Goal: Task Accomplishment & Management: Manage account settings

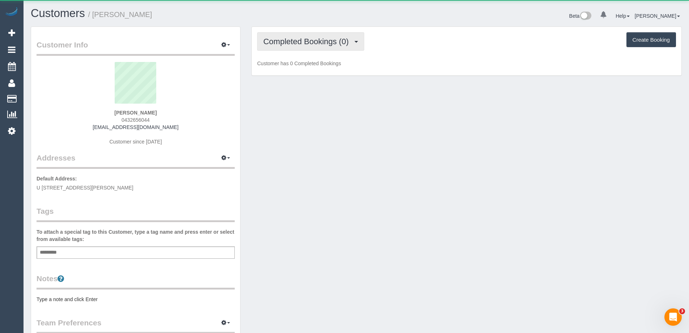
click at [297, 46] on button "Completed Bookings (0)" at bounding box center [310, 41] width 107 height 18
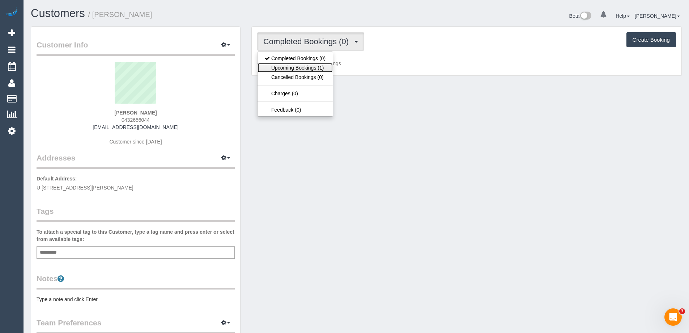
click at [295, 67] on link "Upcoming Bookings (1)" at bounding box center [295, 67] width 75 height 9
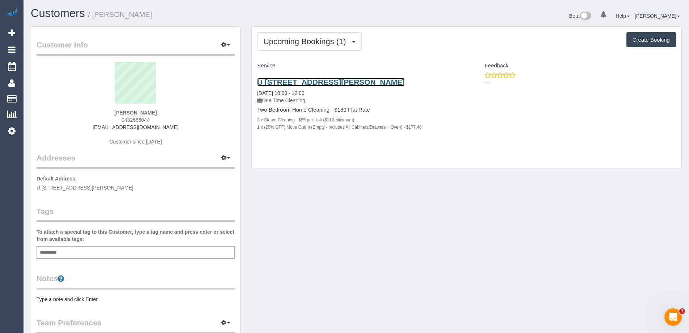
click at [290, 82] on link "U 2 7 Clement Ct, Mill Park, VIC 3082" at bounding box center [331, 82] width 148 height 8
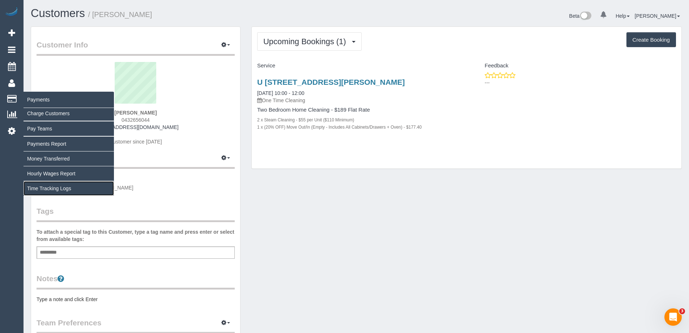
click at [58, 186] on link "Time Tracking Logs" at bounding box center [69, 188] width 90 height 14
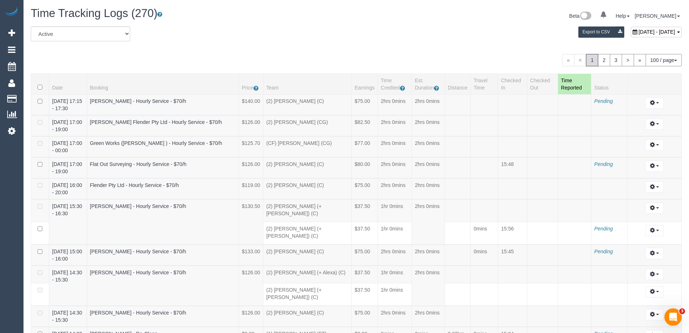
scroll to position [2137, 0]
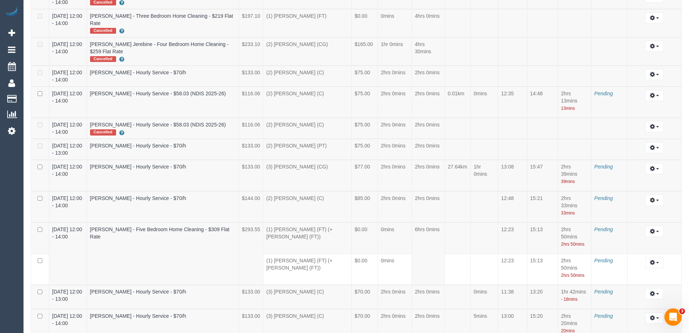
select select "draft"
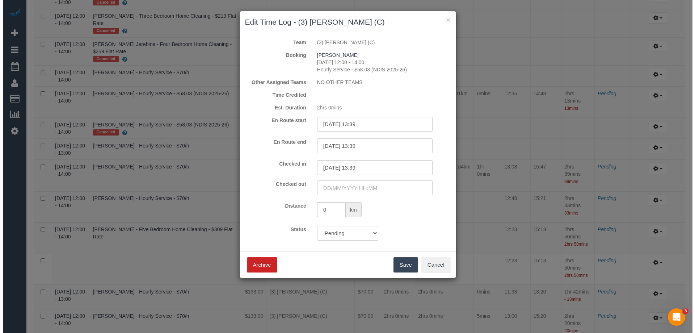
scroll to position [2129, 0]
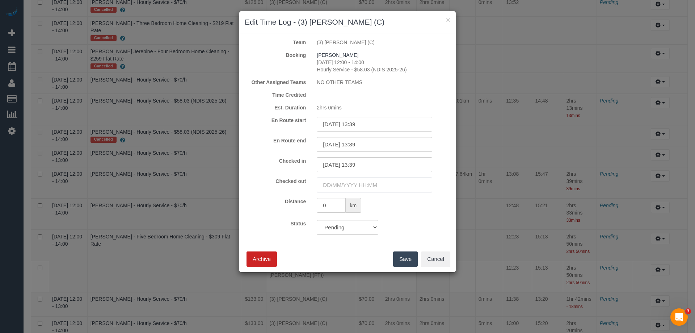
click at [355, 183] on input "text" at bounding box center [374, 184] width 115 height 15
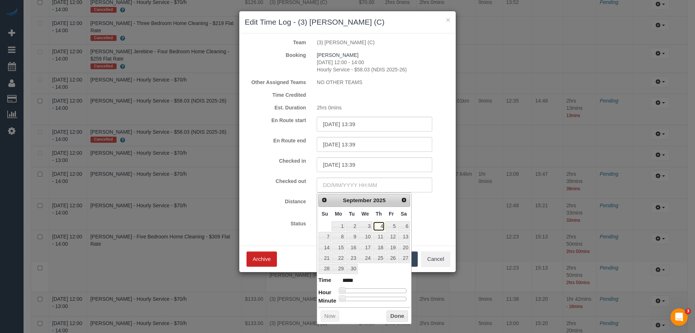
click at [383, 223] on link "4" at bounding box center [379, 226] width 12 height 10
type input "04/09/2025 12:00"
type input "*****"
click at [375, 289] on div at bounding box center [374, 290] width 65 height 4
type input "04/09/2025 15:00"
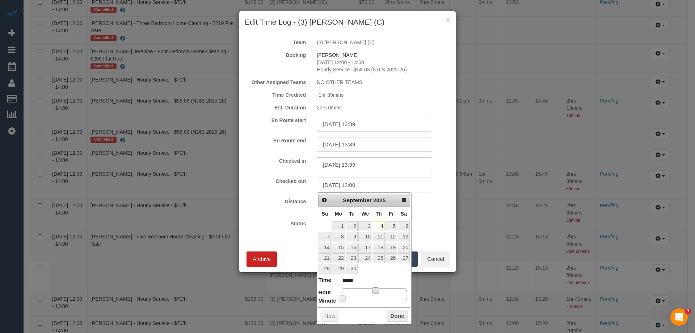
type input "*****"
click at [383, 288] on div at bounding box center [374, 290] width 65 height 4
type input "04/09/2025 15:49"
type input "*****"
click at [396, 298] on div at bounding box center [374, 298] width 65 height 4
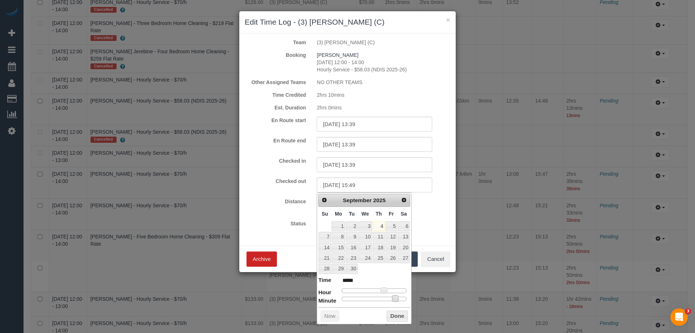
type input "04/09/2025 15:37"
type input "*****"
type input "04/09/2025 15:40"
type input "*****"
drag, startPoint x: 393, startPoint y: 296, endPoint x: 384, endPoint y: 296, distance: 9.4
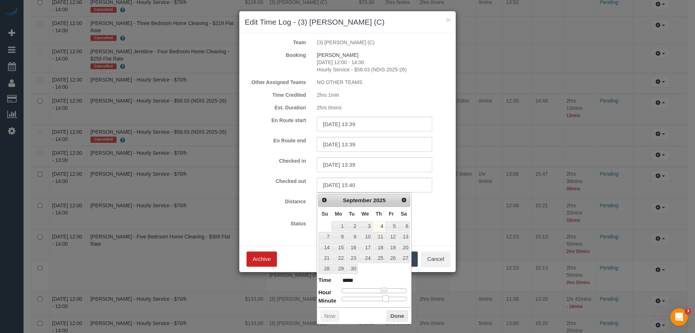
click at [384, 296] on span at bounding box center [385, 298] width 7 height 7
click at [393, 313] on button "Done" at bounding box center [396, 316] width 21 height 12
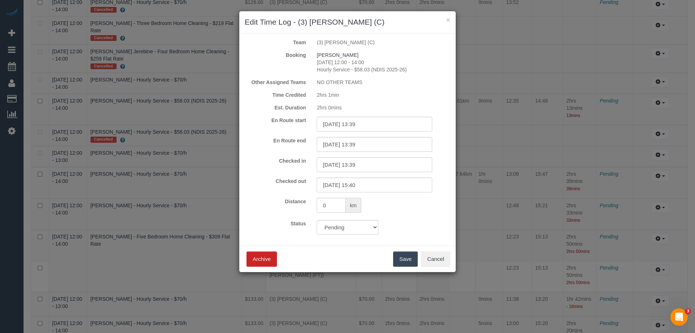
click at [404, 256] on button "Save" at bounding box center [405, 258] width 25 height 15
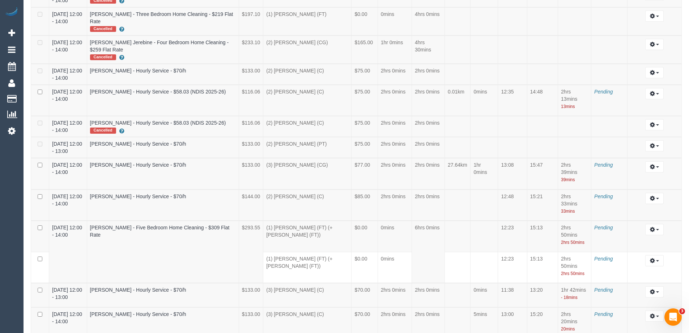
scroll to position [2281, 0]
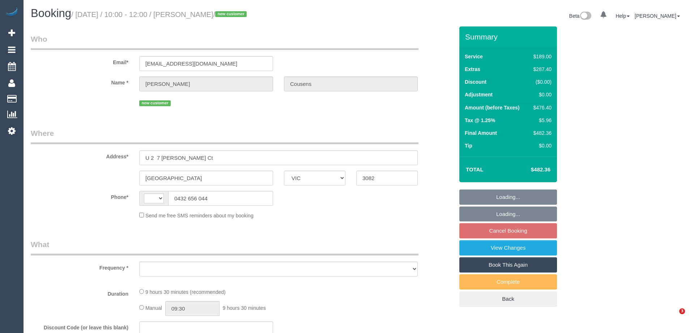
select select "VIC"
select select "string:stripe-pm_1S3VeK2GScqysDRVTfXIHay5"
select select "number:27"
select select "number:15"
select select "number:18"
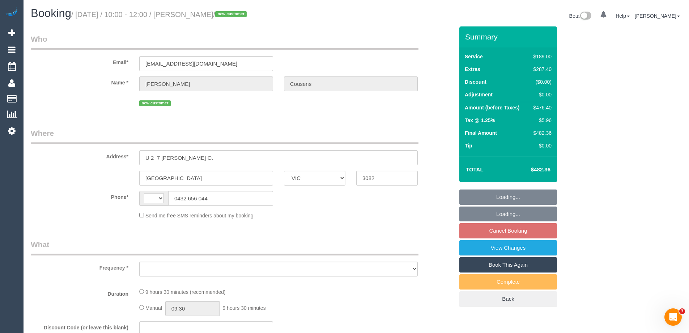
select select "number:24"
select select "number:26"
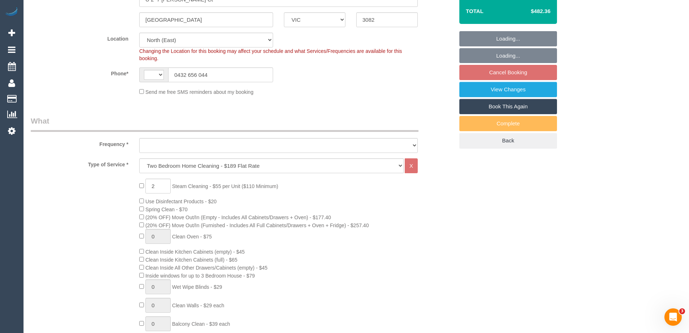
select select "string:AU"
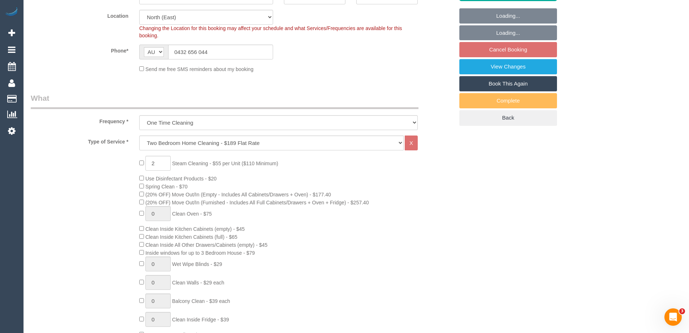
select select "object:803"
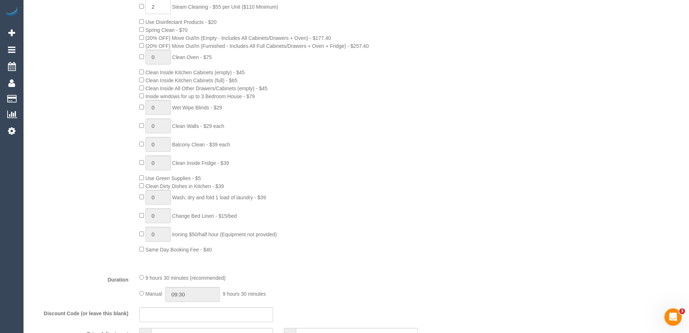
select select "spot3"
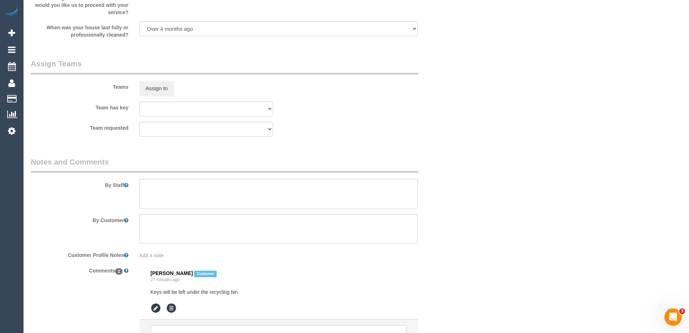
scroll to position [1049, 0]
click at [182, 190] on textarea at bounding box center [278, 193] width 279 height 30
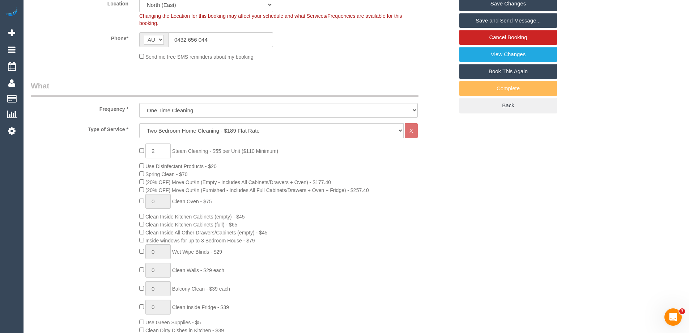
scroll to position [0, 0]
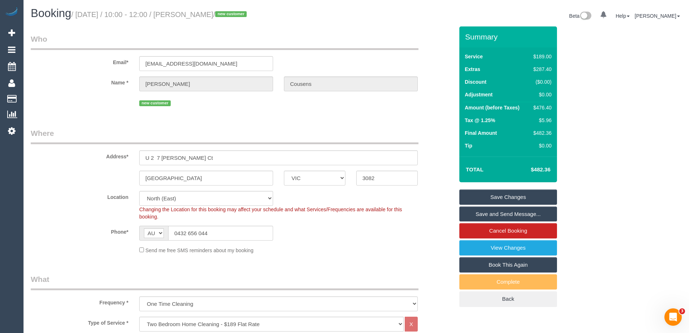
type textarea "Keys will be left under the recycling bin - Via email"
click at [521, 197] on link "Save Changes" at bounding box center [509, 196] width 98 height 15
